Goal: Ask a question

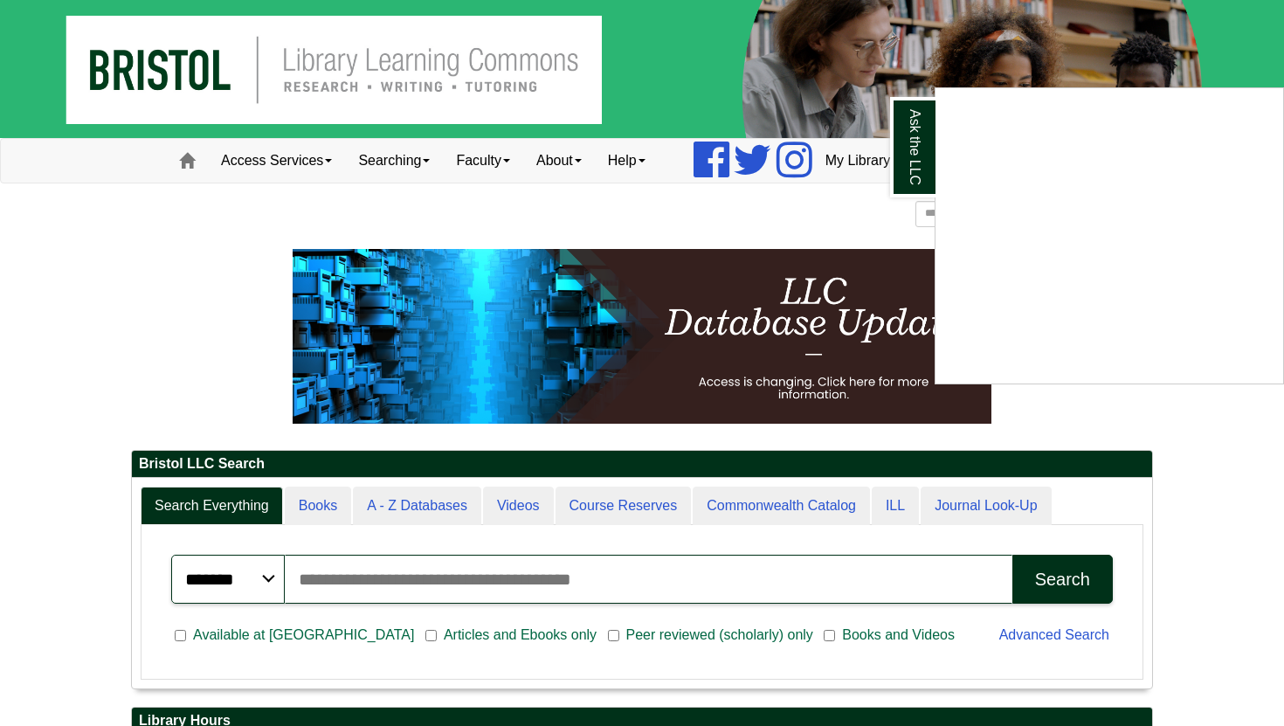
click at [89, 348] on div "Ask the LLC" at bounding box center [642, 363] width 1284 height 726
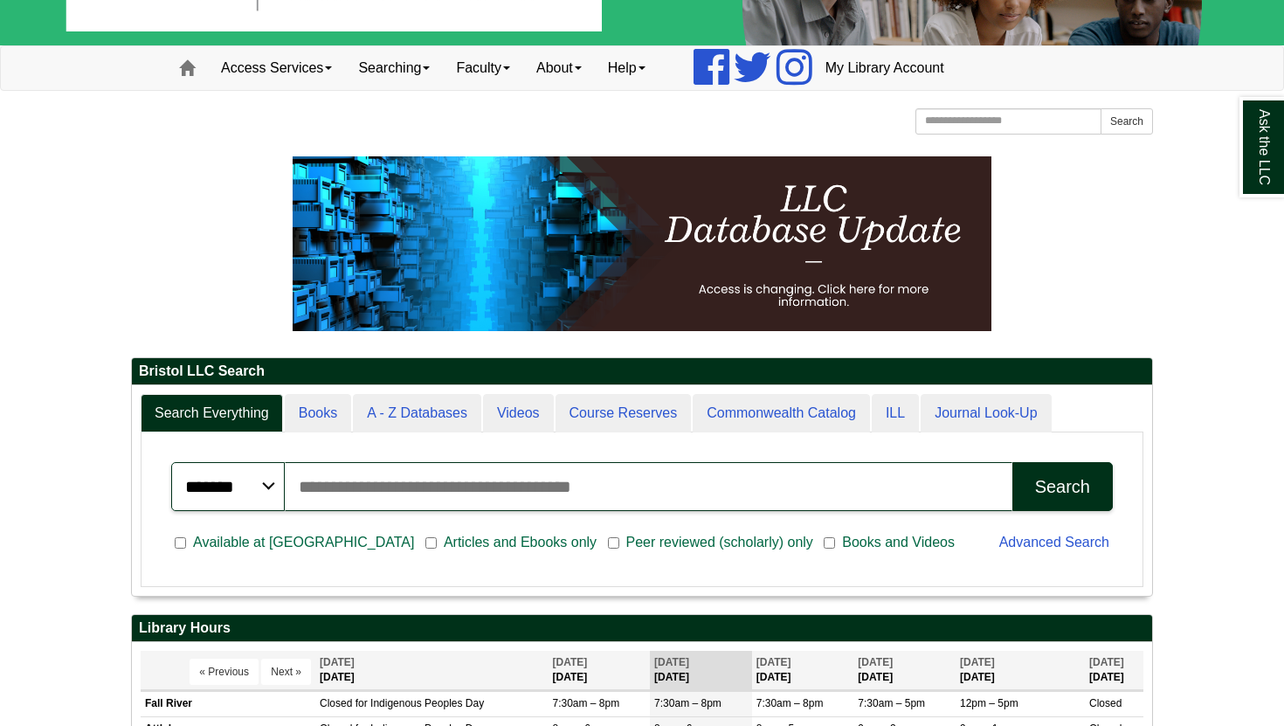
scroll to position [210, 1020]
click at [604, 432] on div "******* ***** ****** Search articles, books, journals & more Search Available a…" at bounding box center [642, 509] width 1003 height 155
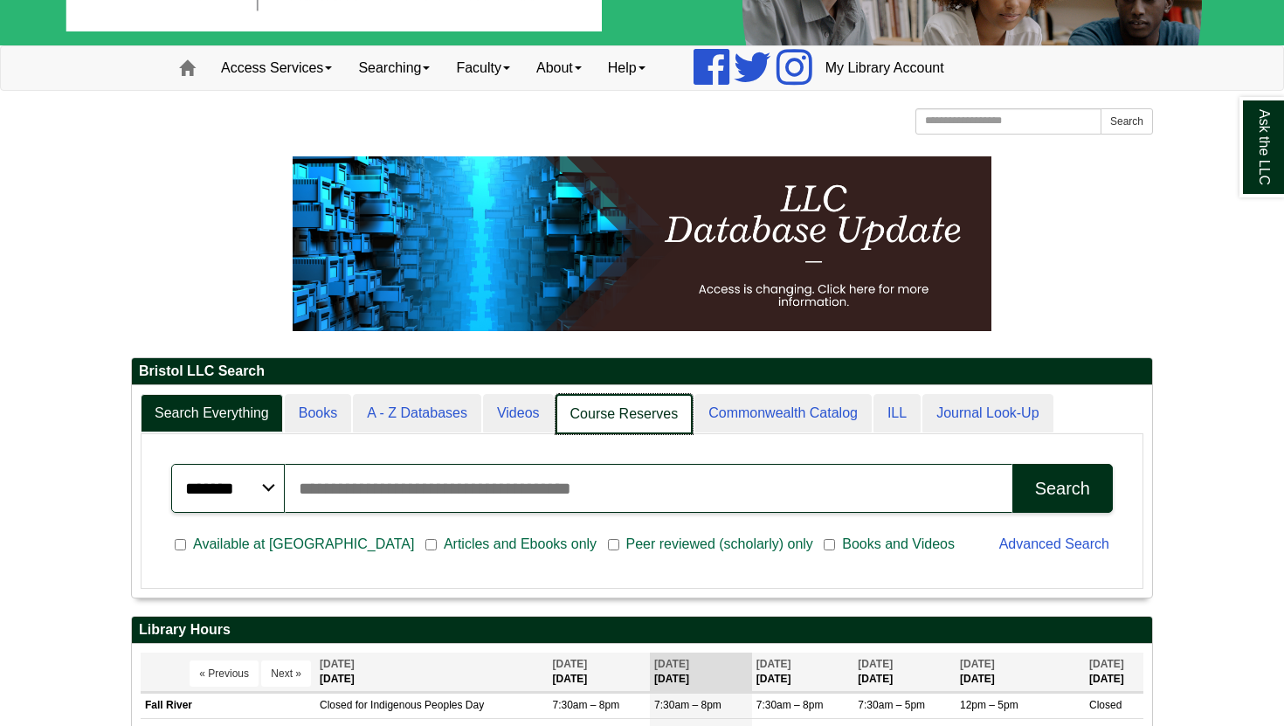
scroll to position [9, 9]
click at [603, 421] on link "Course Reserves" at bounding box center [624, 414] width 138 height 41
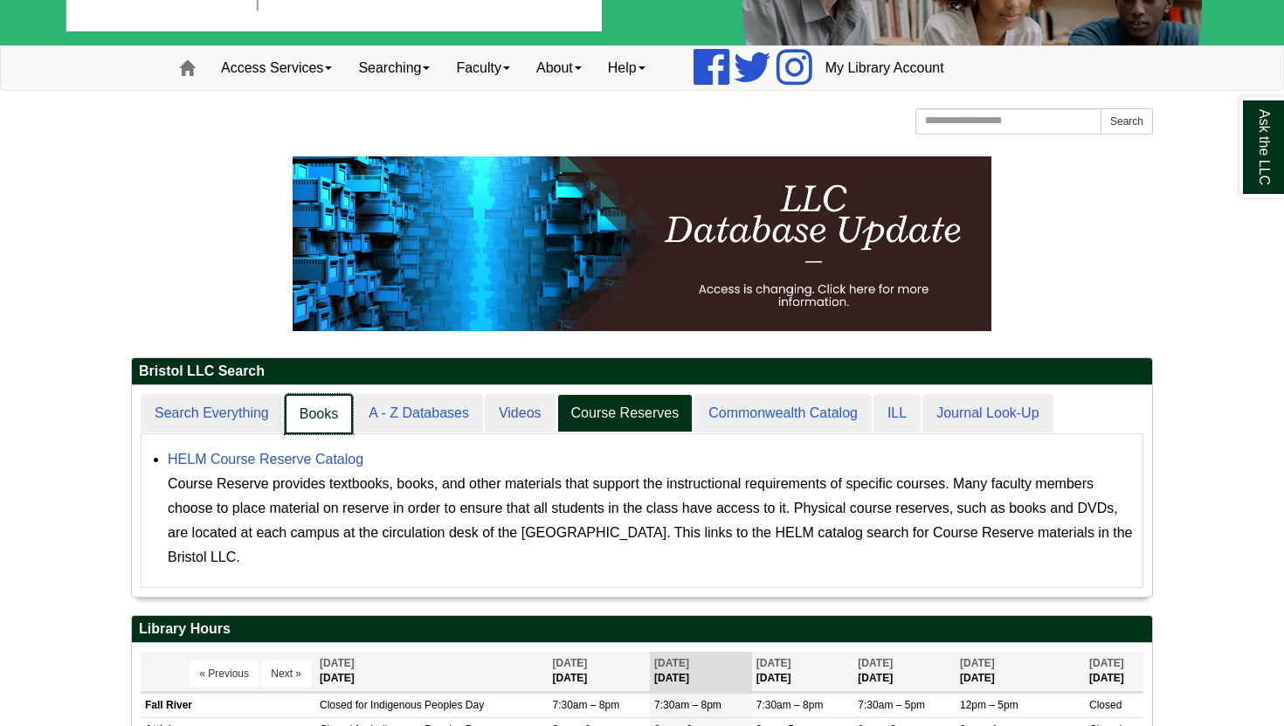
click at [336, 420] on link "Books" at bounding box center [319, 414] width 68 height 41
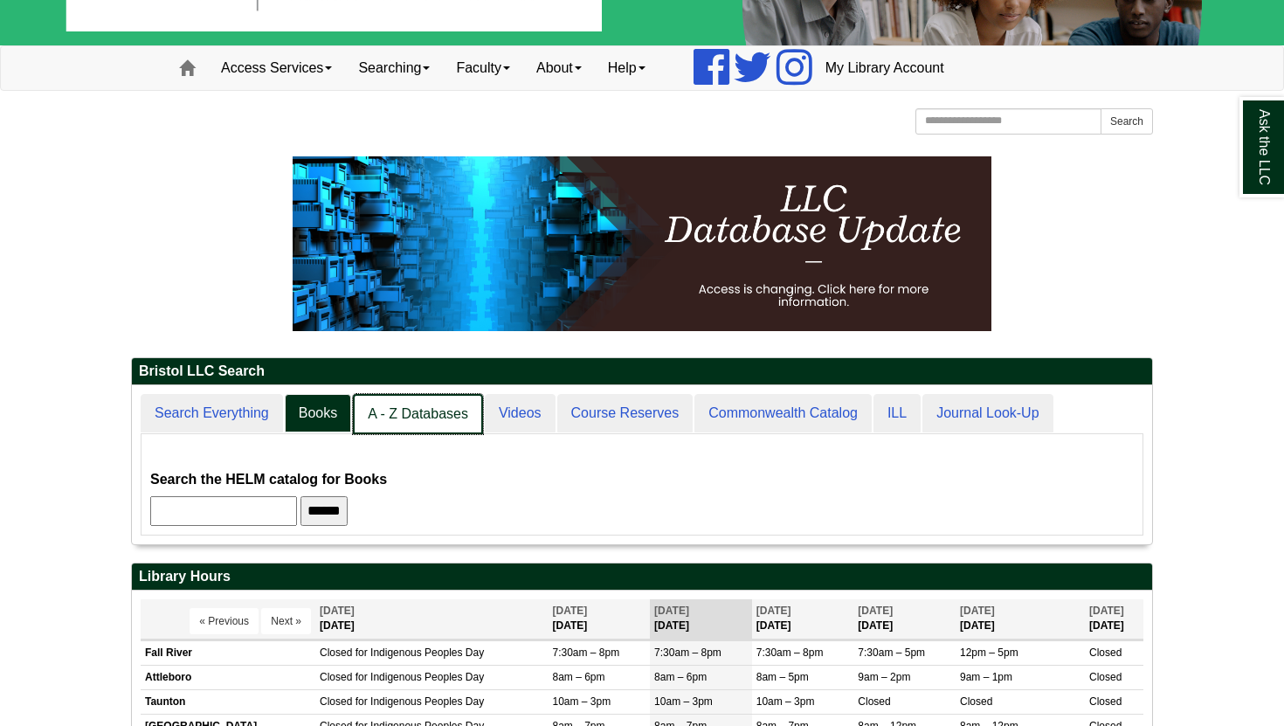
click at [396, 419] on link "A - Z Databases" at bounding box center [418, 414] width 130 height 41
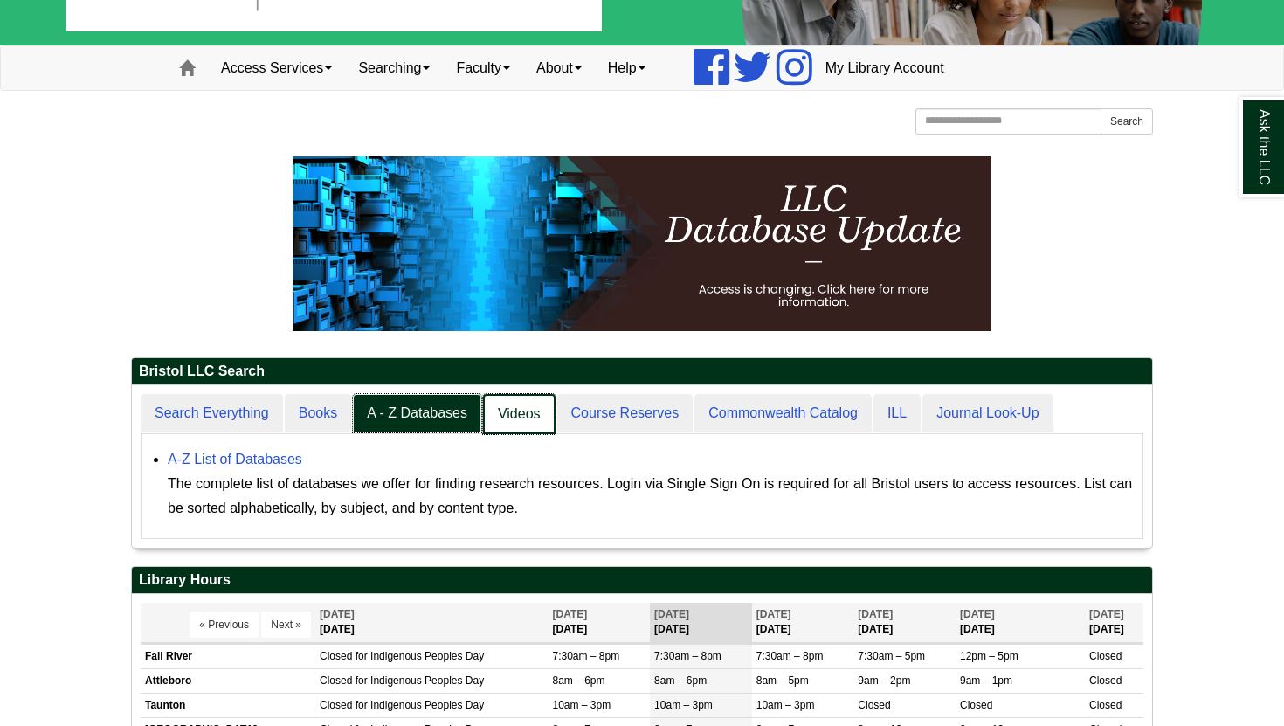
scroll to position [162, 1020]
click at [499, 407] on link "Videos" at bounding box center [519, 414] width 72 height 41
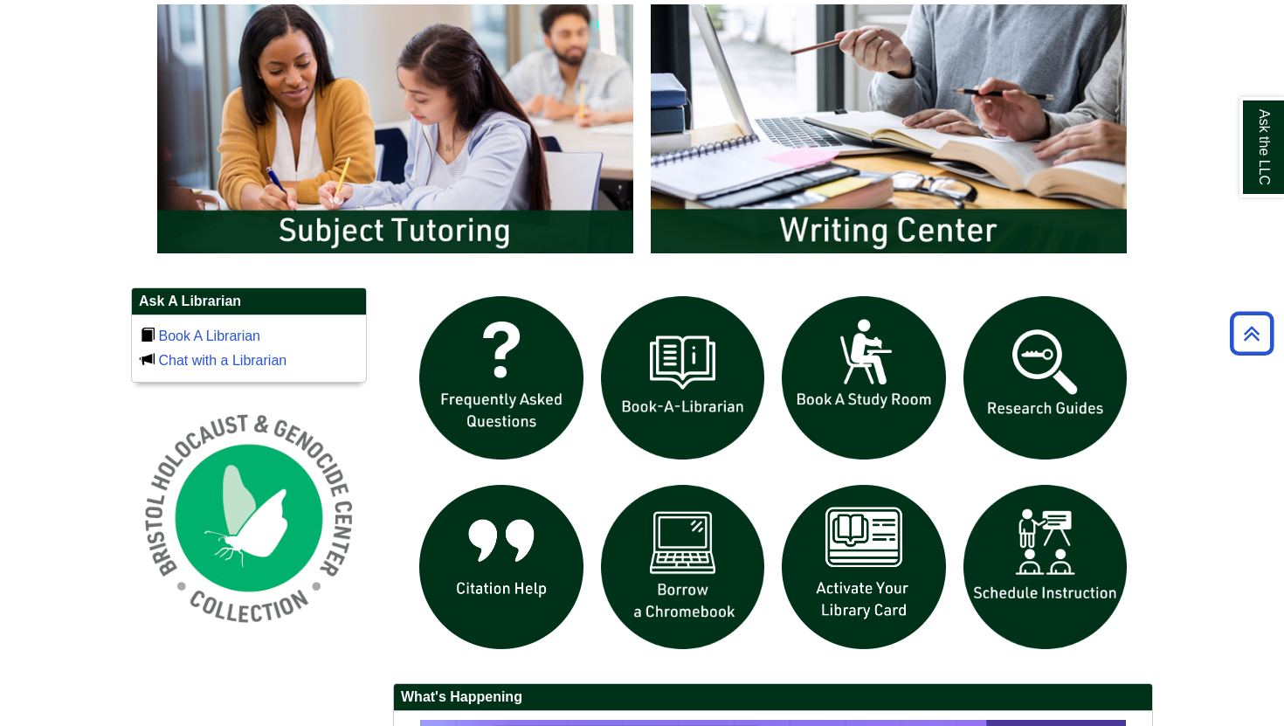
scroll to position [948, 0]
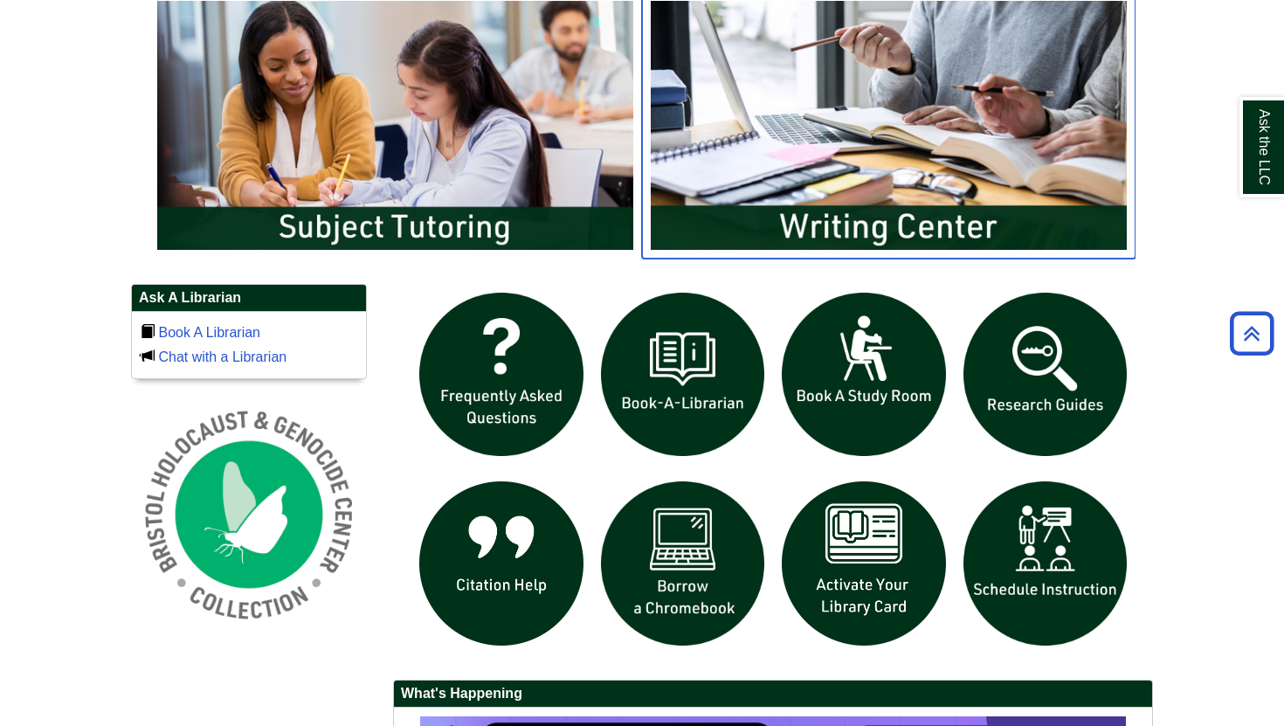
click at [793, 182] on img "slideshow" at bounding box center [888, 124] width 493 height 265
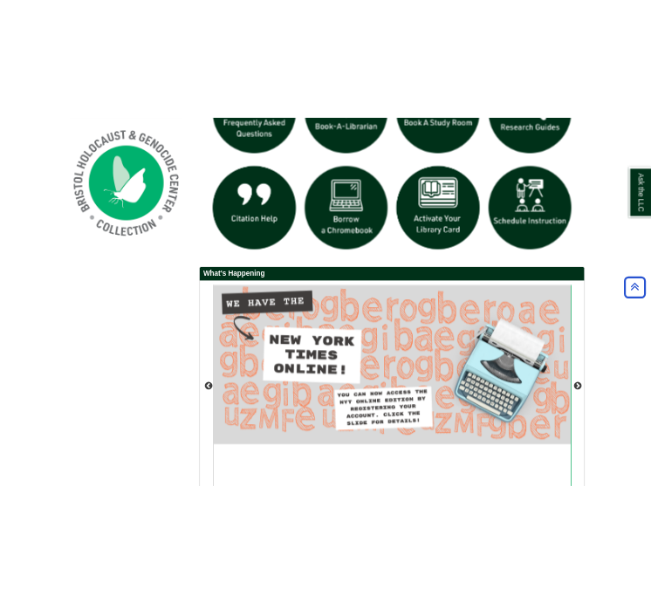
scroll to position [1338, 0]
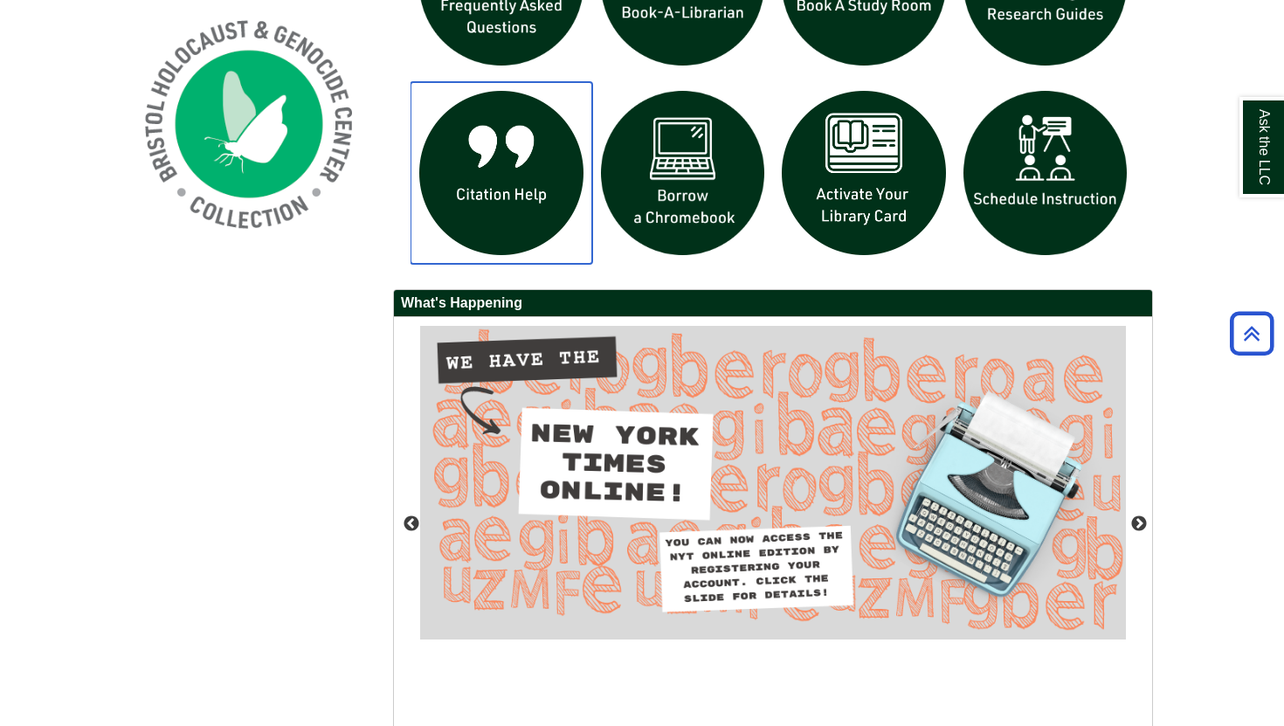
click at [465, 175] on img "slideshow" at bounding box center [501, 173] width 182 height 182
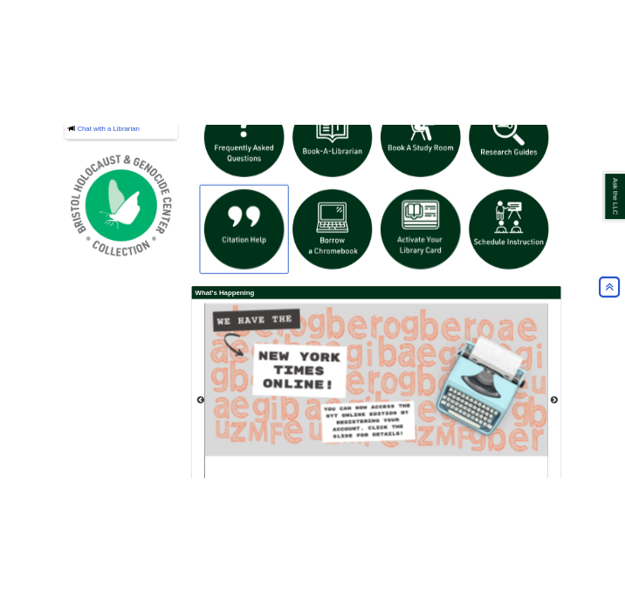
scroll to position [1454, 0]
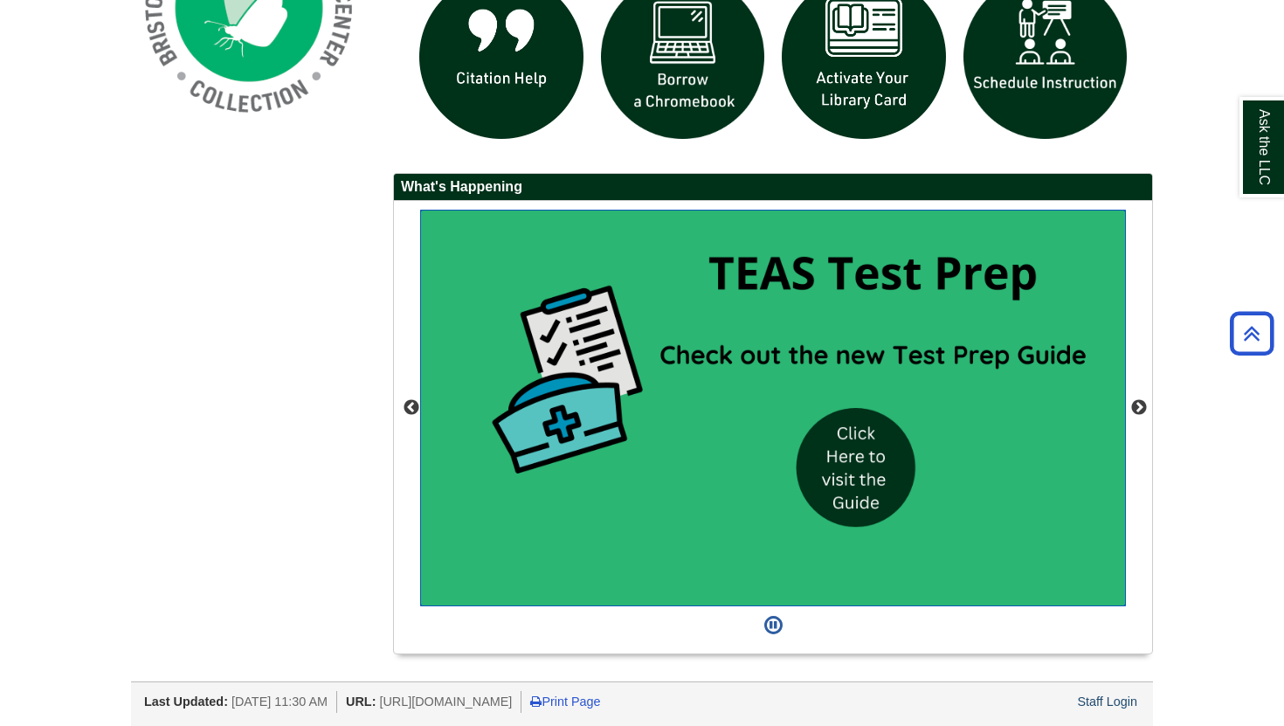
click at [620, 318] on img "slideshow" at bounding box center [773, 408] width 706 height 397
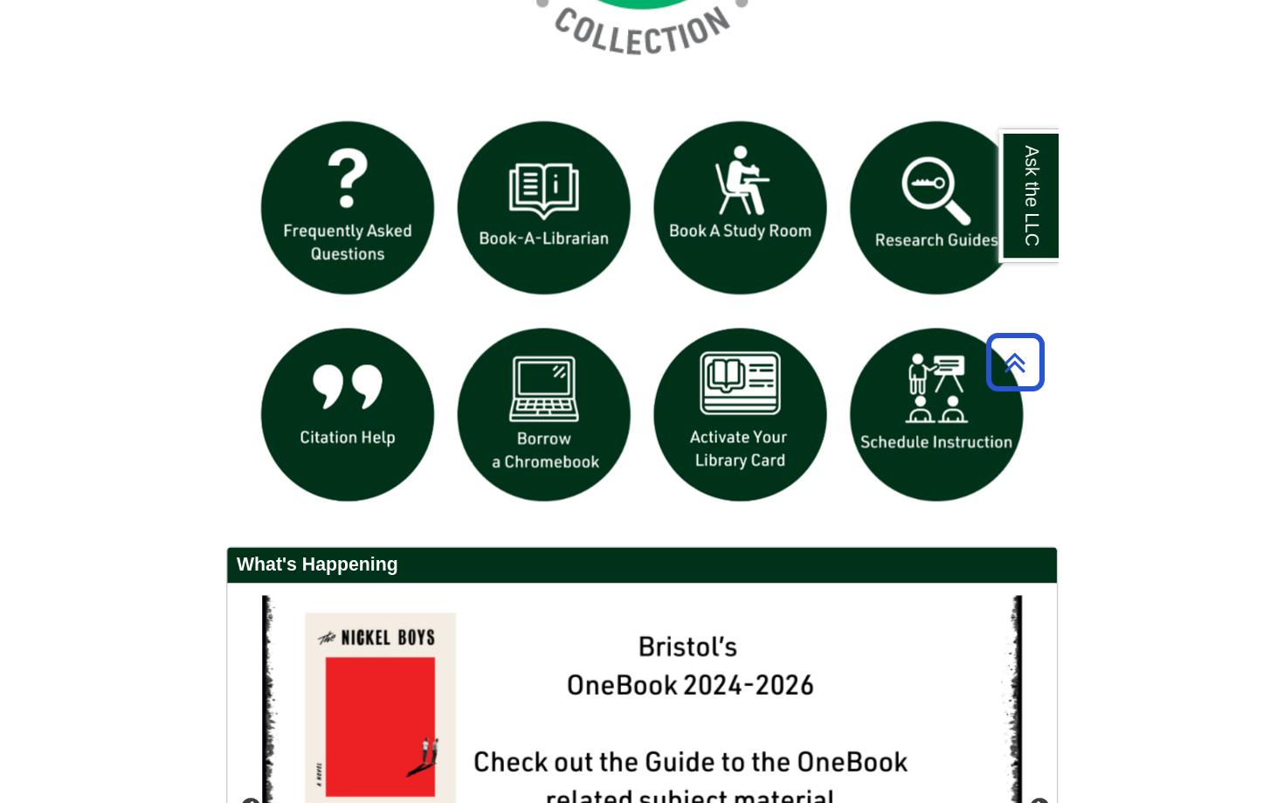
scroll to position [9, 9]
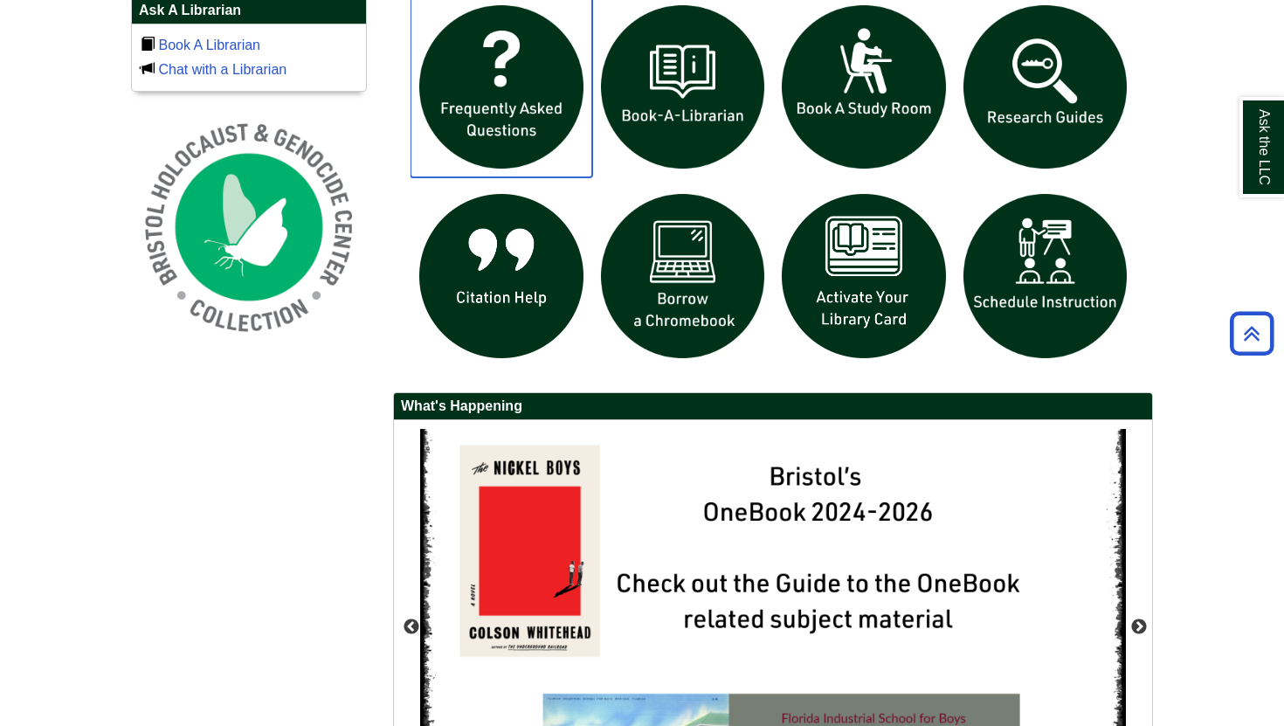
click at [531, 105] on img "slideshow" at bounding box center [501, 88] width 182 height 182
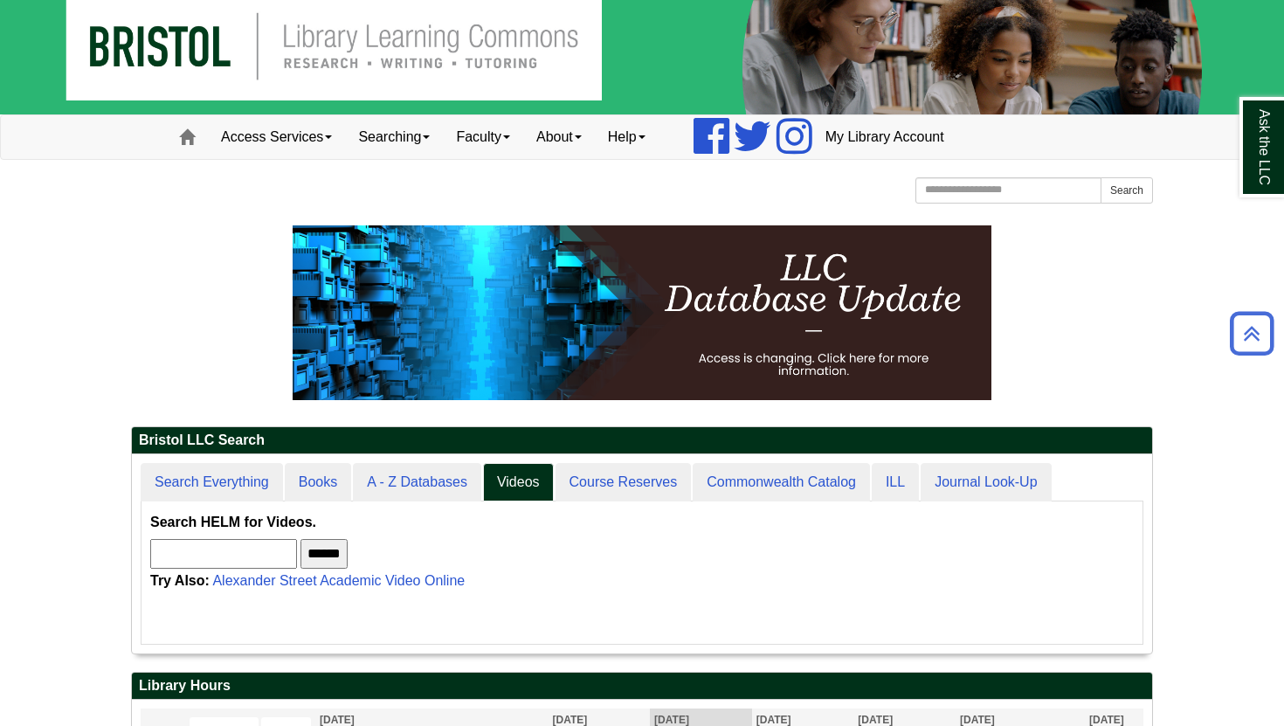
scroll to position [0, 0]
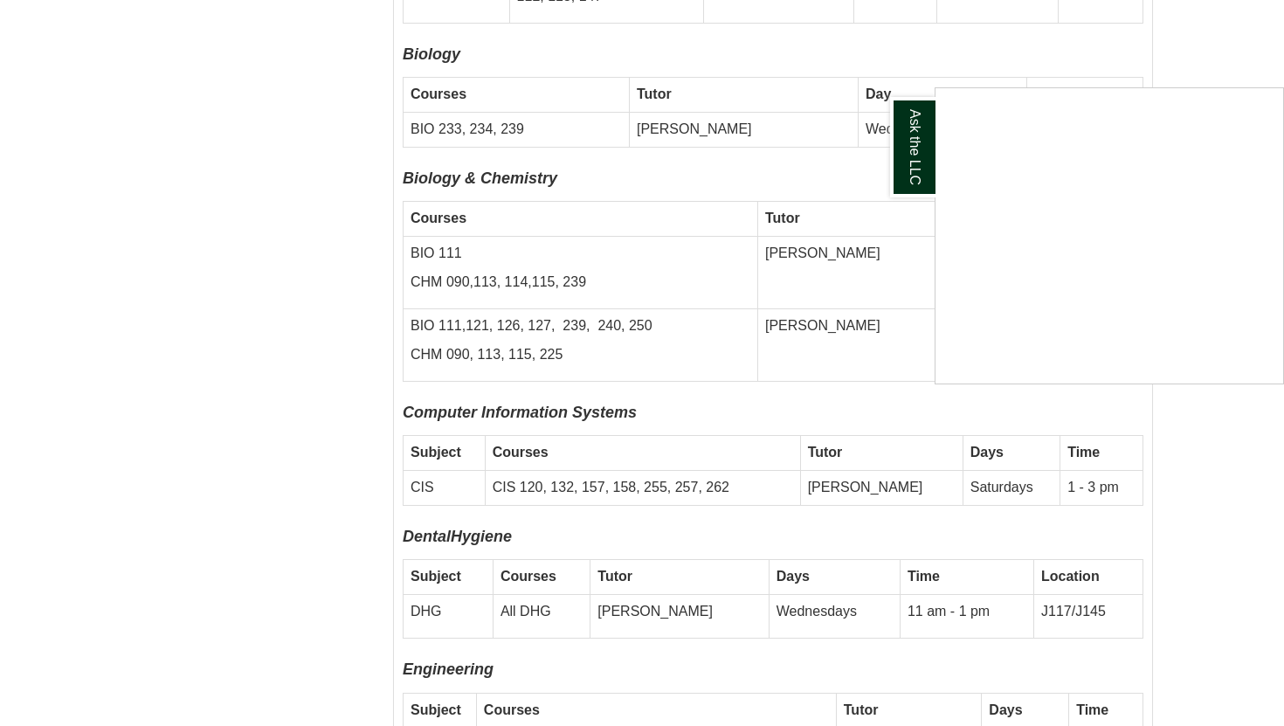
scroll to position [5274, 0]
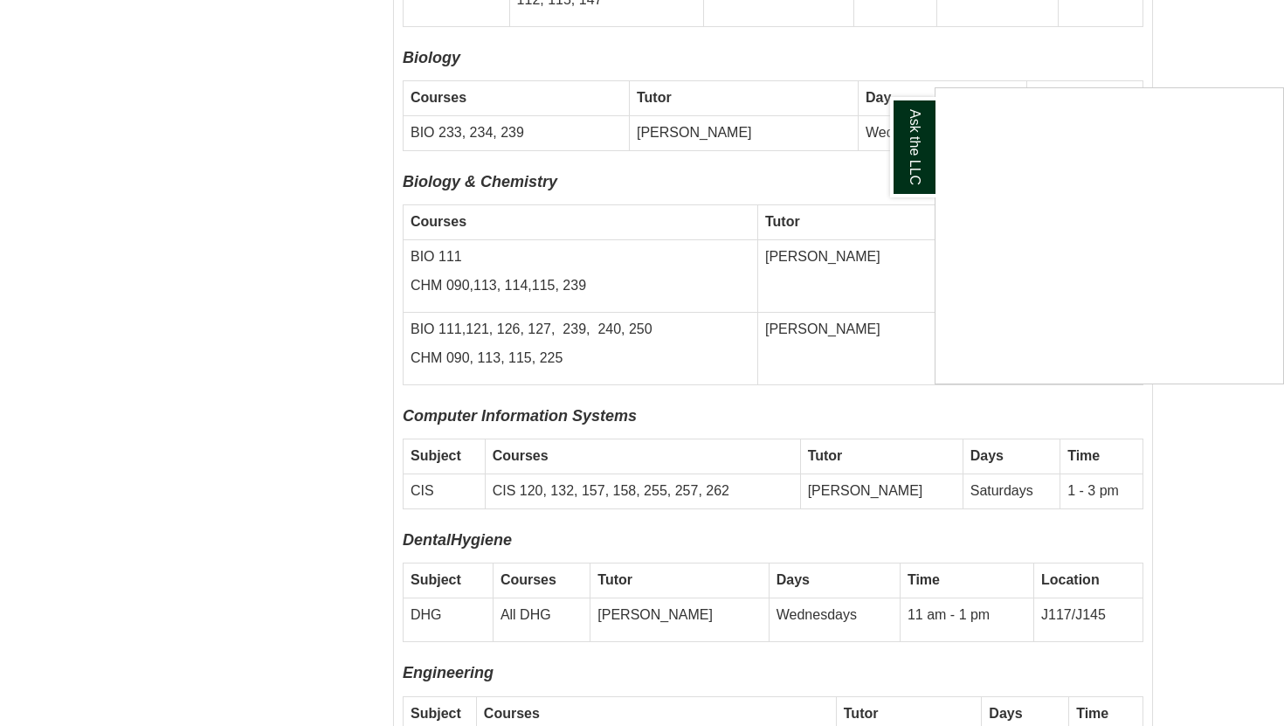
drag, startPoint x: 538, startPoint y: 544, endPoint x: 672, endPoint y: 532, distance: 134.2
click at [668, 532] on div "Ask the LLC" at bounding box center [642, 363] width 1284 height 726
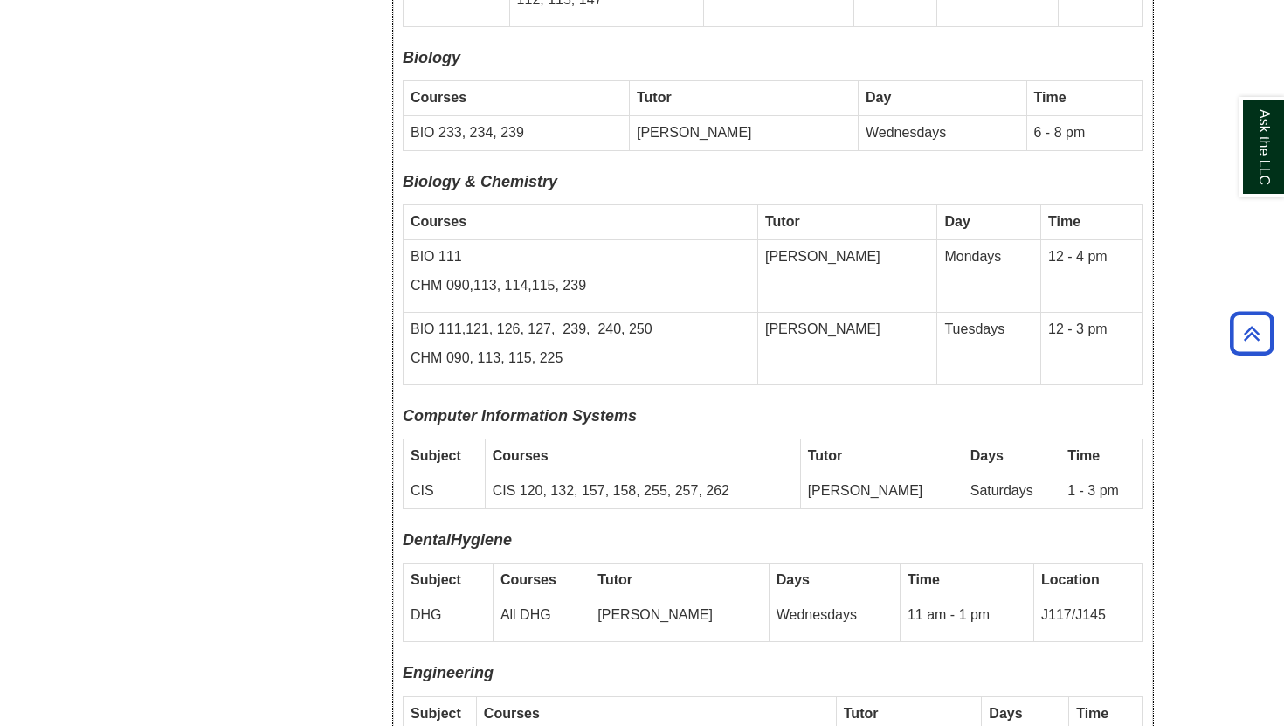
click at [702, 598] on td "Manal" at bounding box center [679, 620] width 178 height 44
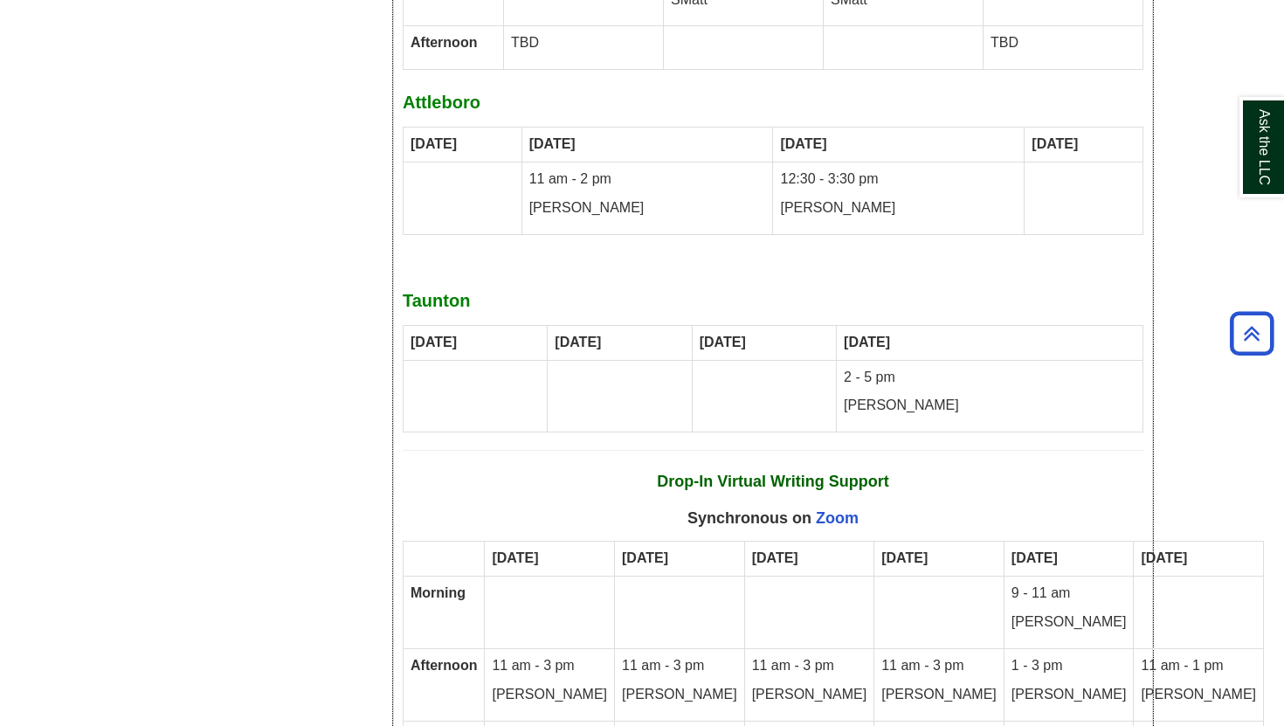
scroll to position [10161, 0]
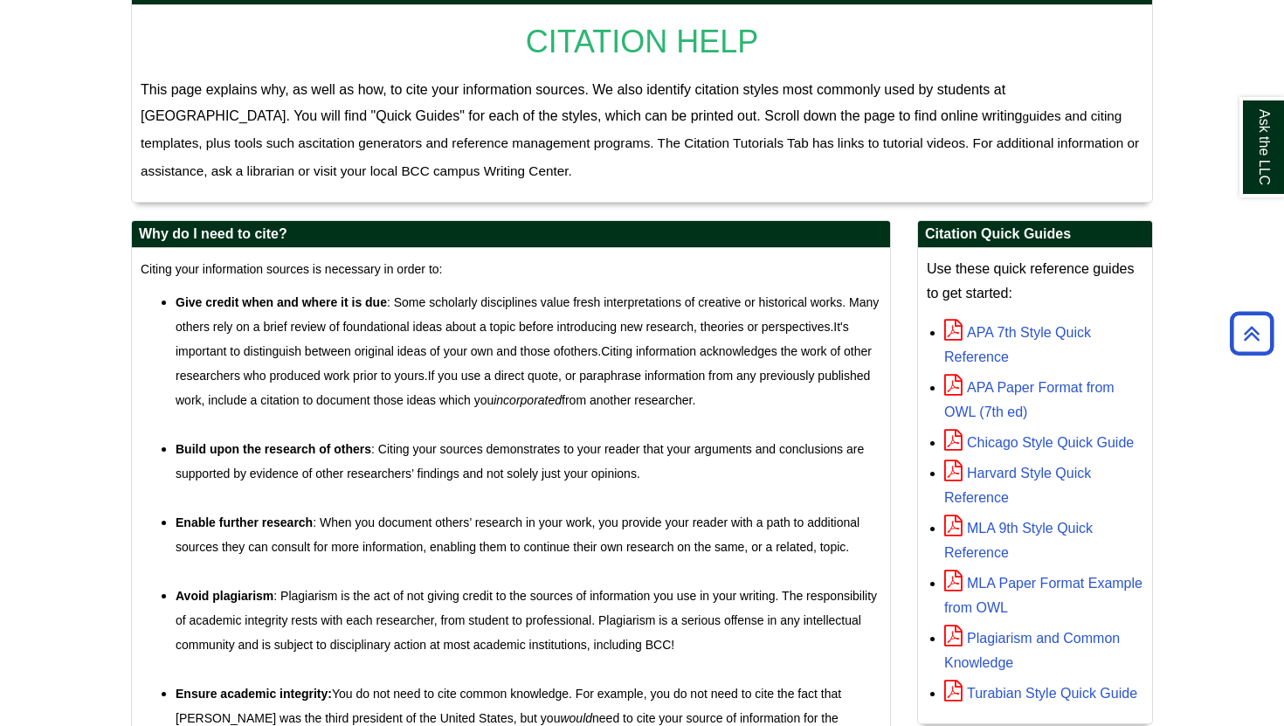
scroll to position [328, 0]
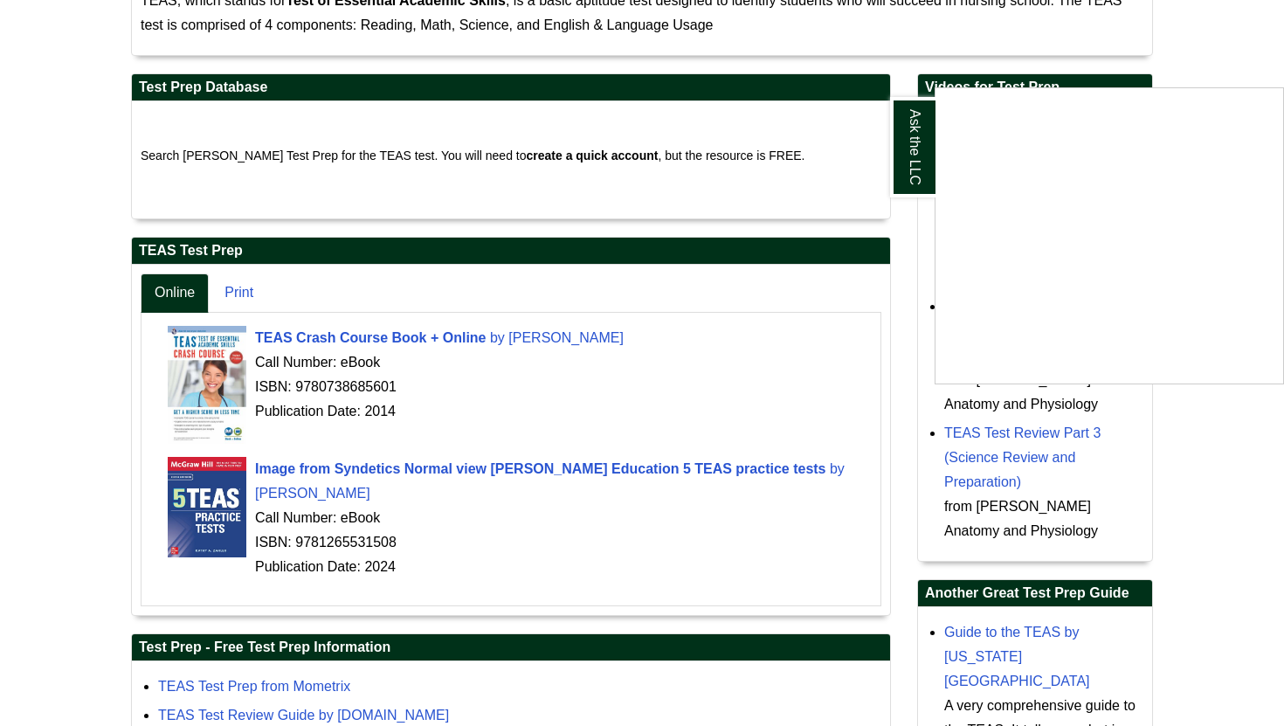
scroll to position [351, 0]
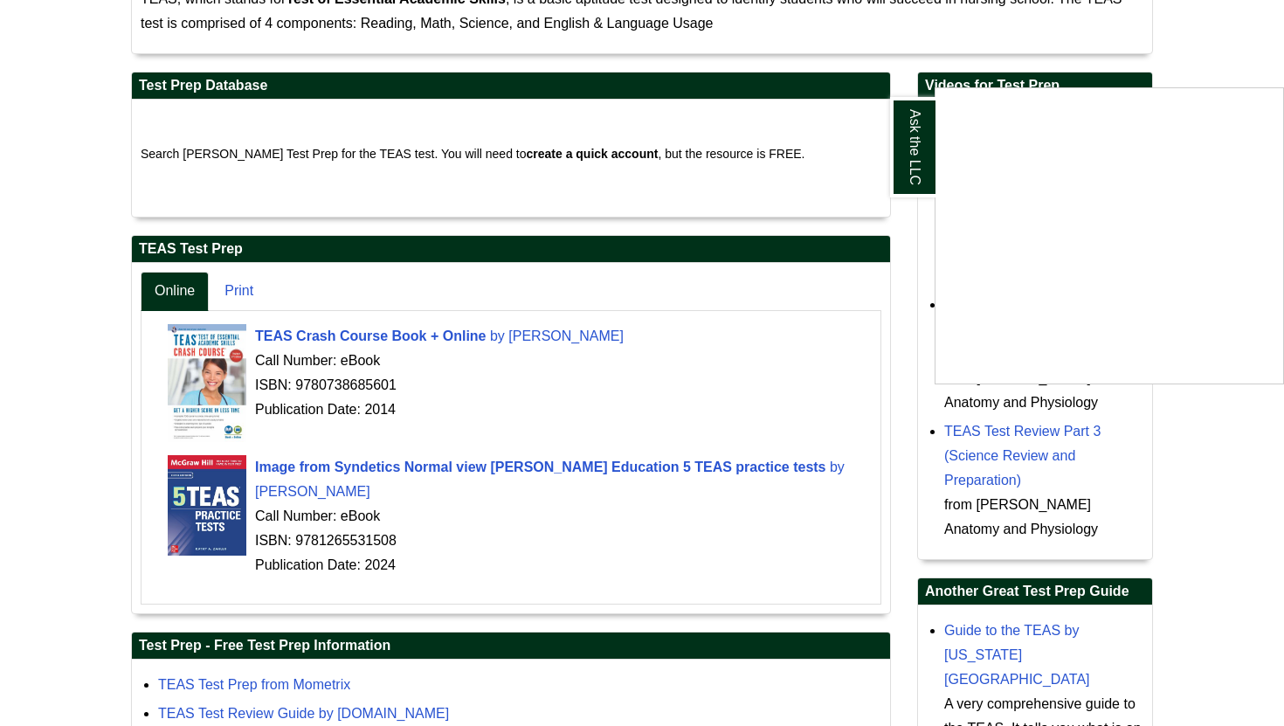
click at [334, 462] on div "Ask the LLC" at bounding box center [642, 363] width 1284 height 726
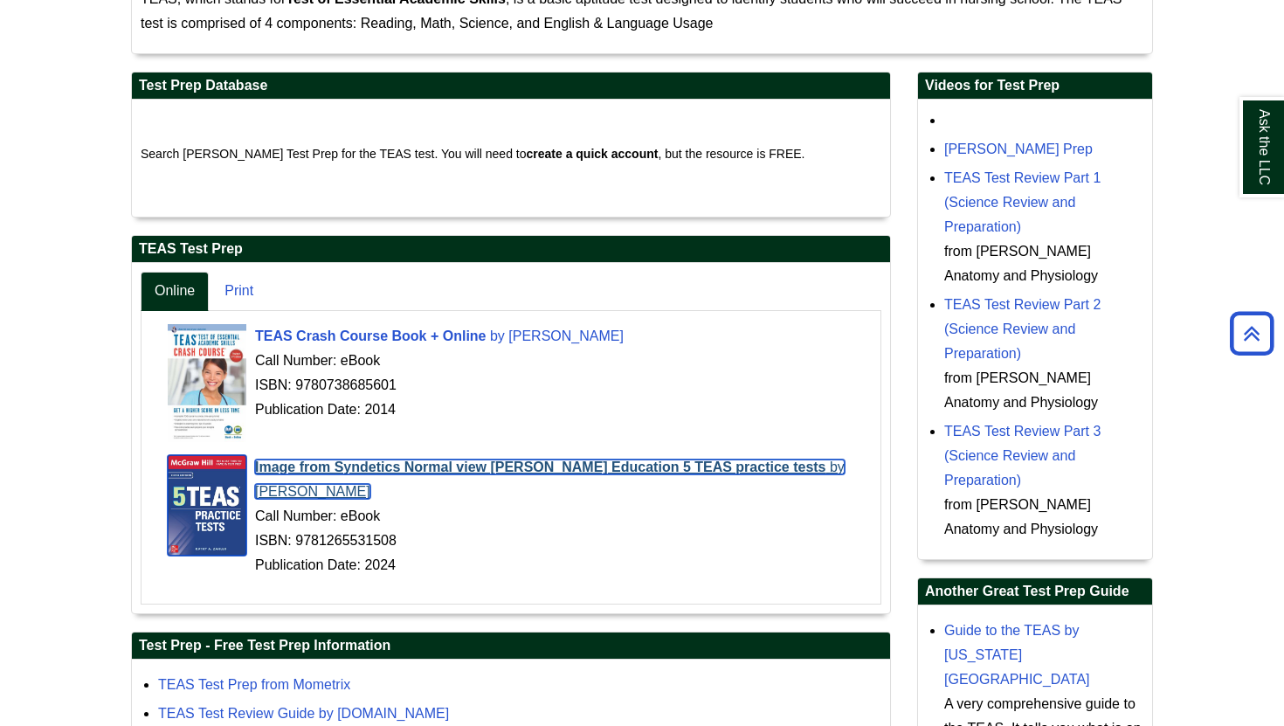
click at [217, 489] on img at bounding box center [207, 505] width 79 height 100
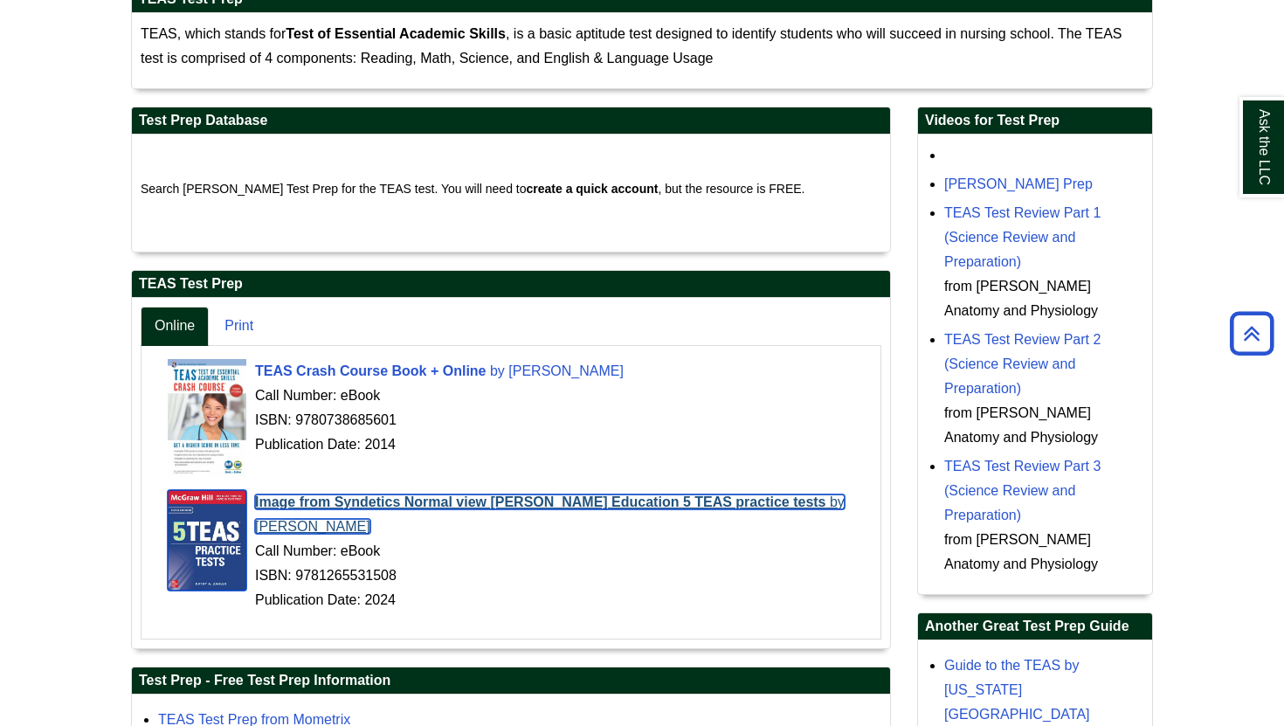
scroll to position [0, 0]
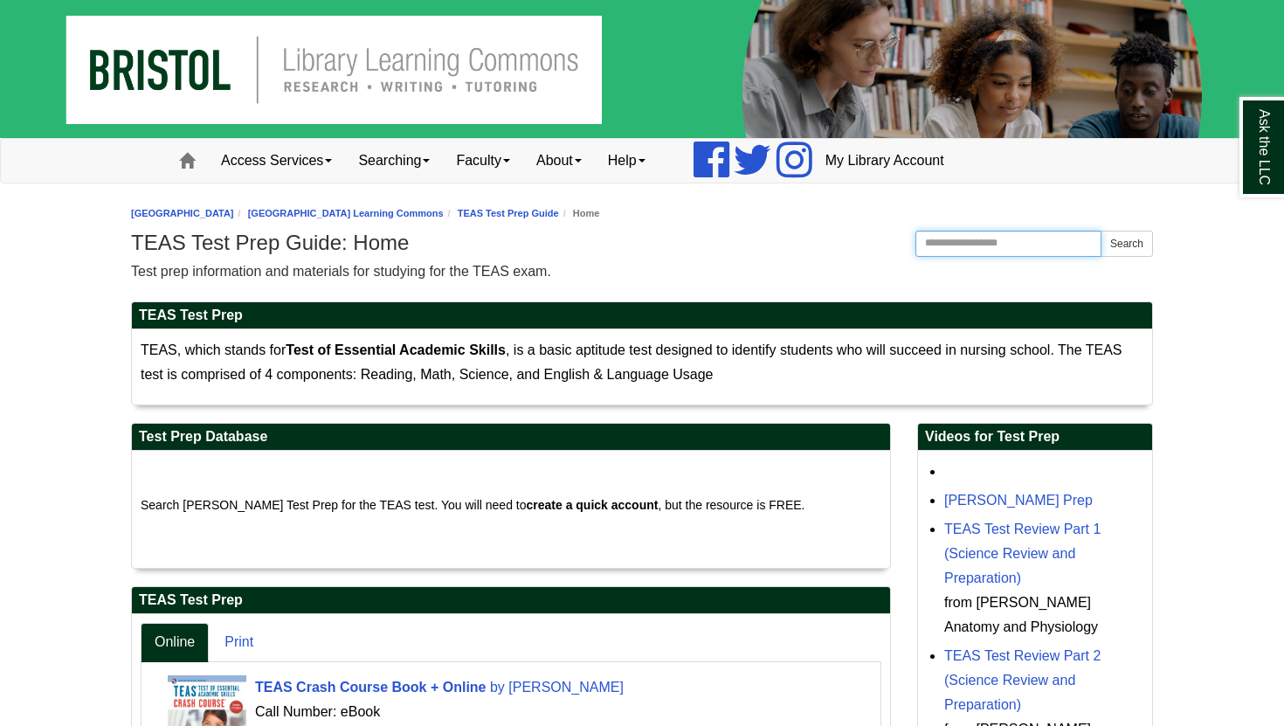
click at [948, 245] on input "Search this Guide" at bounding box center [1008, 244] width 186 height 26
type input "**********"
click at [1100, 231] on button "Search" at bounding box center [1126, 244] width 52 height 26
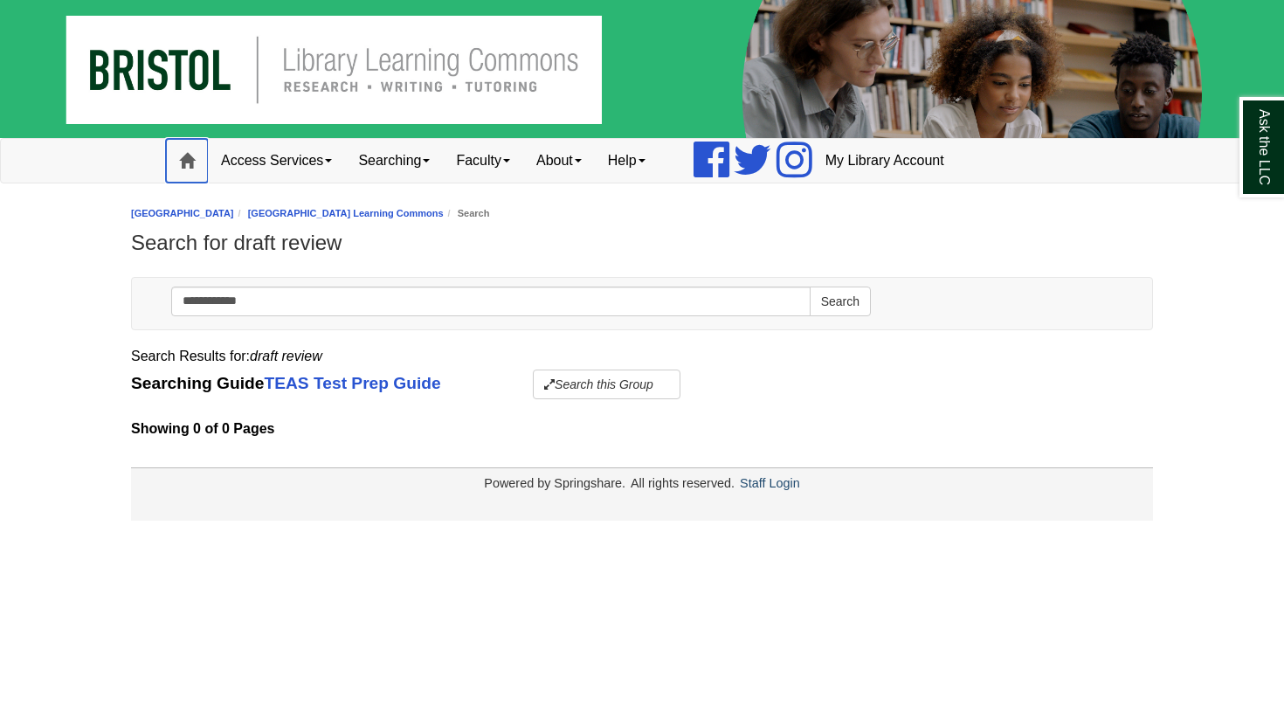
click at [180, 155] on span at bounding box center [187, 161] width 16 height 16
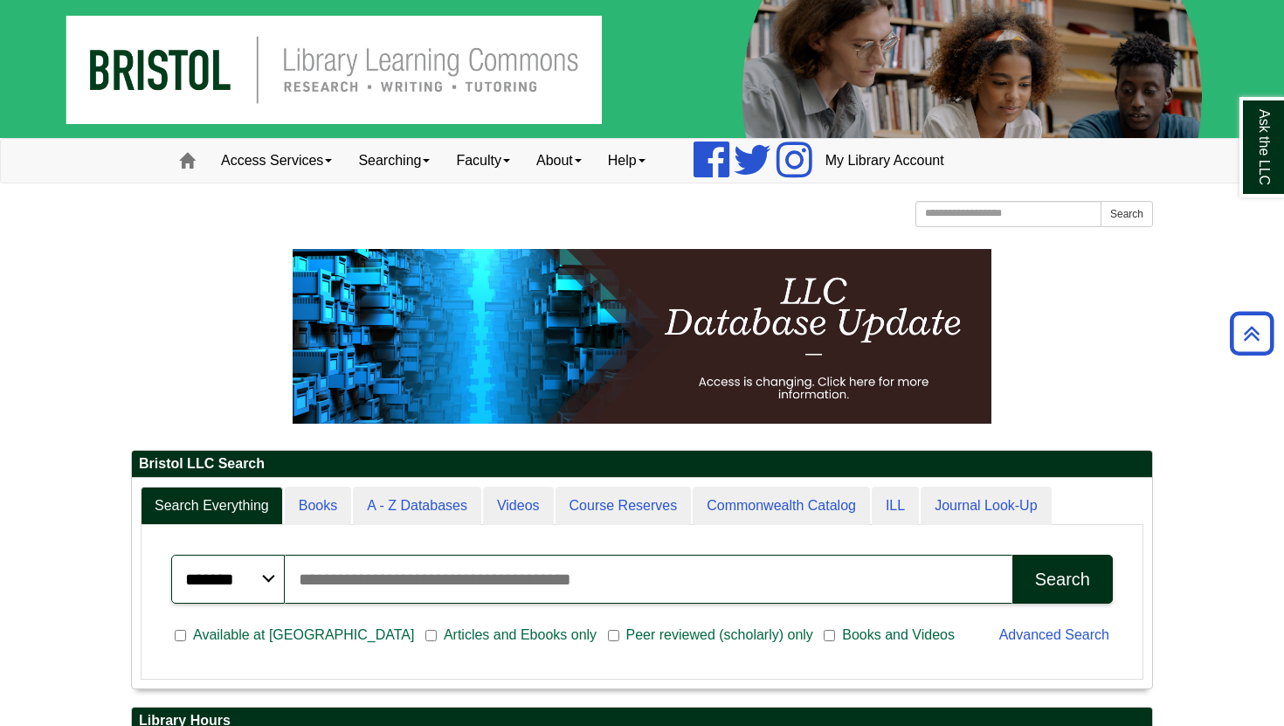
scroll to position [210, 1020]
click at [987, 216] on input "Search the Website" at bounding box center [1008, 214] width 186 height 26
type input "**********"
click at [1135, 220] on button "Search" at bounding box center [1126, 214] width 52 height 26
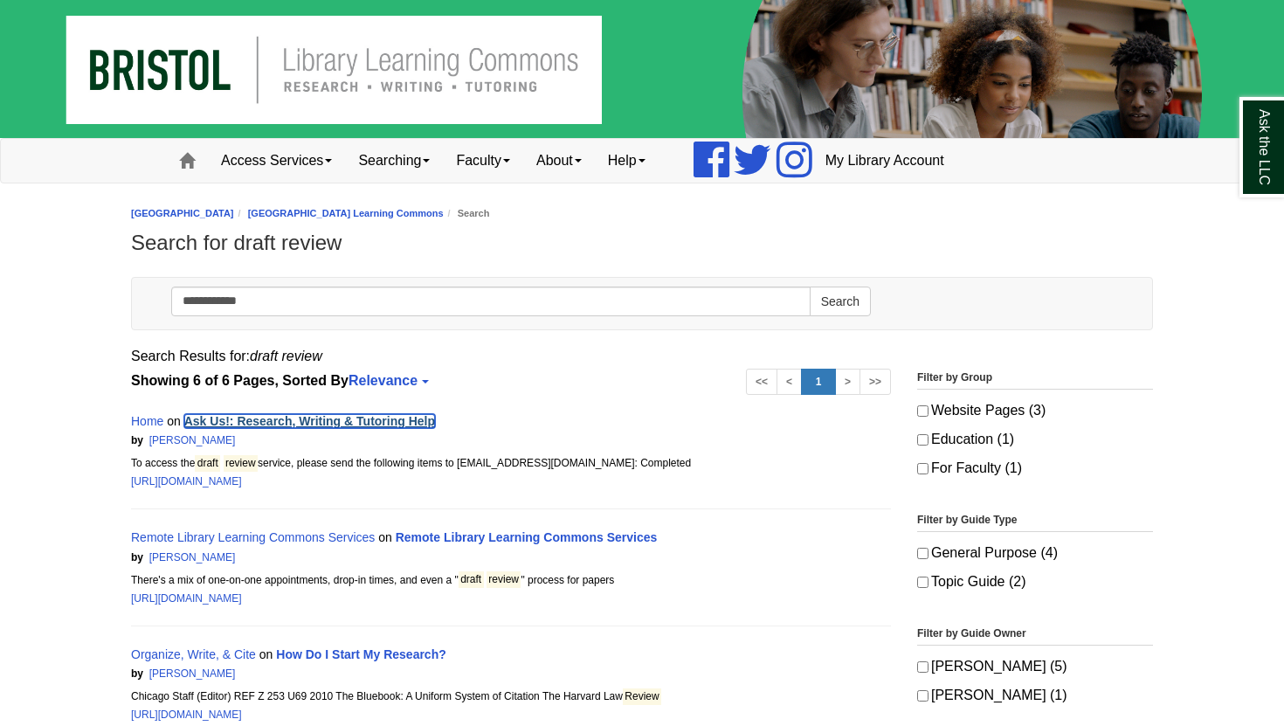
click at [348, 419] on link "Ask Us!: Research, Writing & Tutoring Help" at bounding box center [309, 421] width 251 height 14
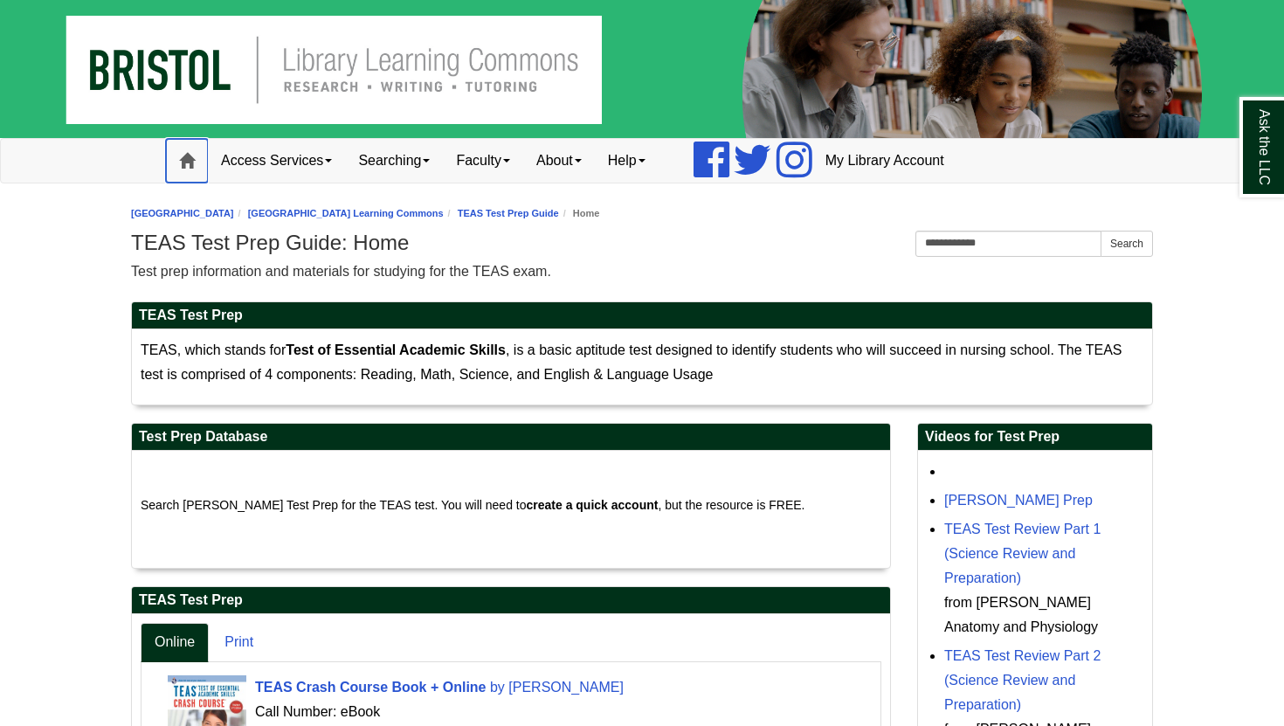
click at [190, 158] on span at bounding box center [187, 161] width 16 height 16
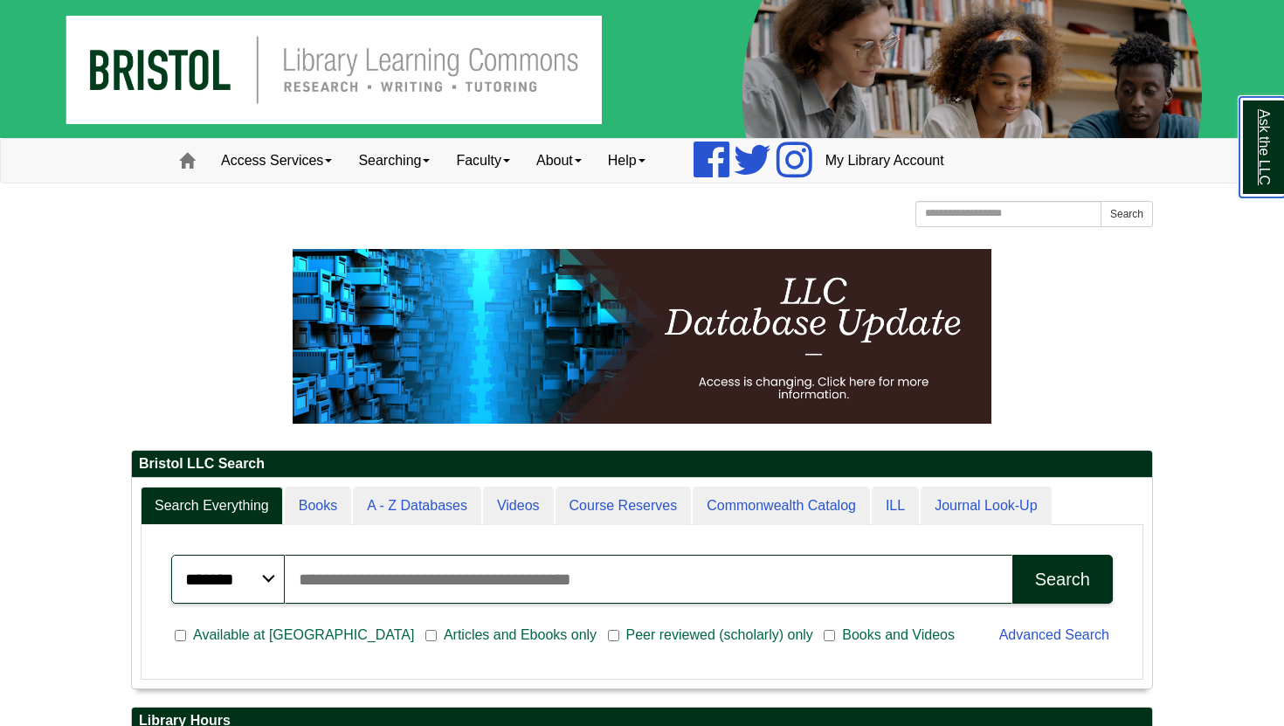
click at [1269, 175] on link "Ask the LLC" at bounding box center [1261, 147] width 45 height 100
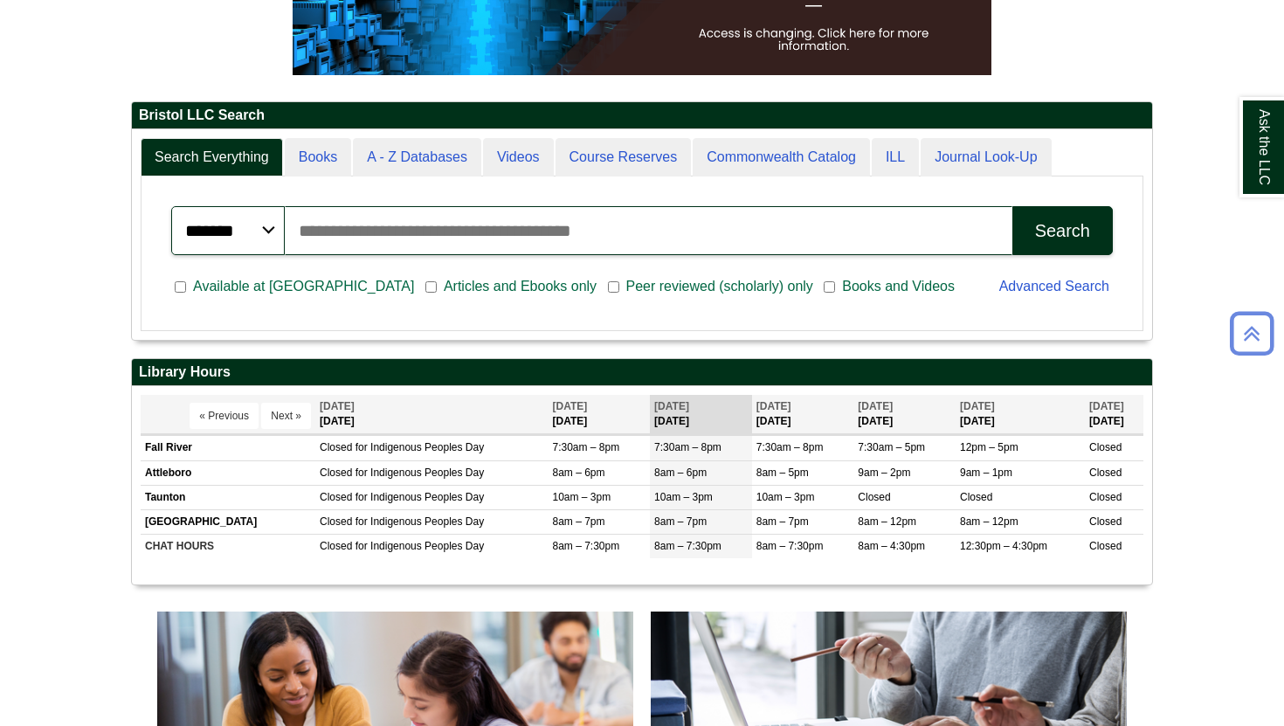
scroll to position [349, 0]
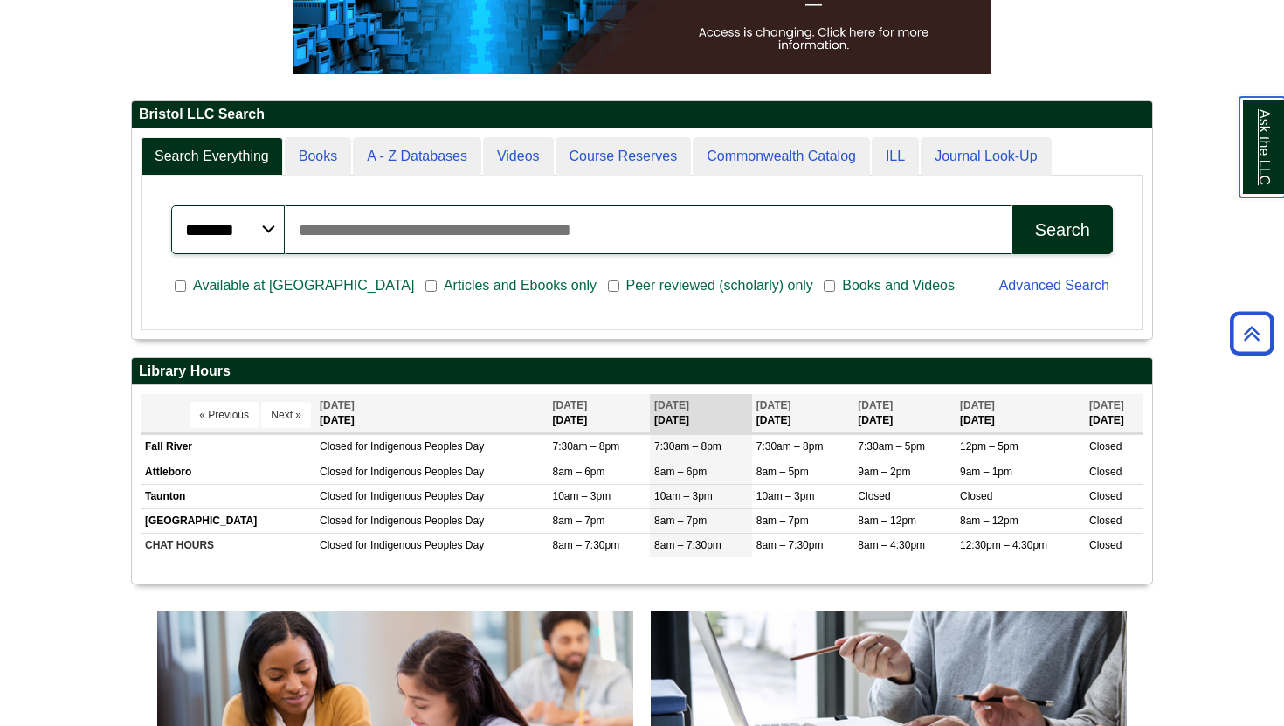
click at [1260, 137] on link "Ask the LLC" at bounding box center [1261, 147] width 45 height 100
